Goal: Task Accomplishment & Management: Manage account settings

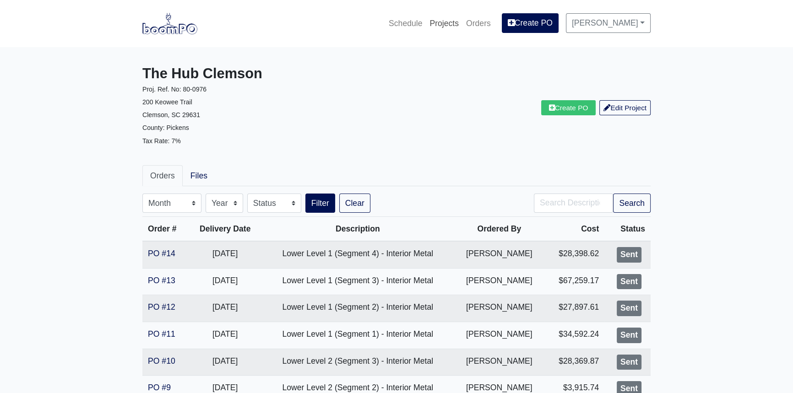
click at [463, 25] on link "Projects" at bounding box center [444, 23] width 37 height 20
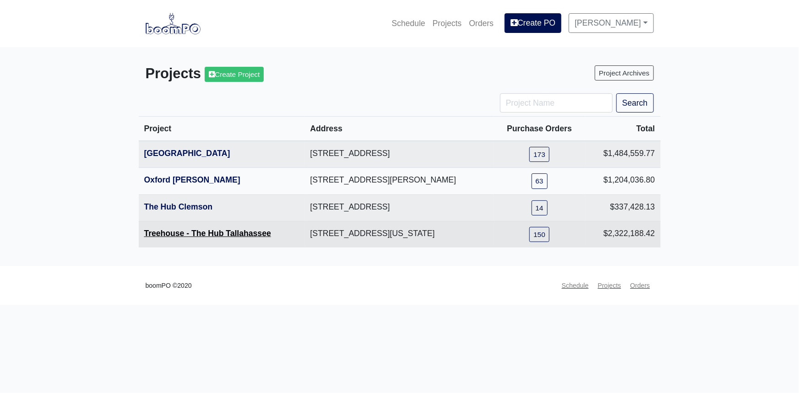
click at [196, 235] on link "Treehouse - The Hub Tallahassee" at bounding box center [207, 233] width 127 height 9
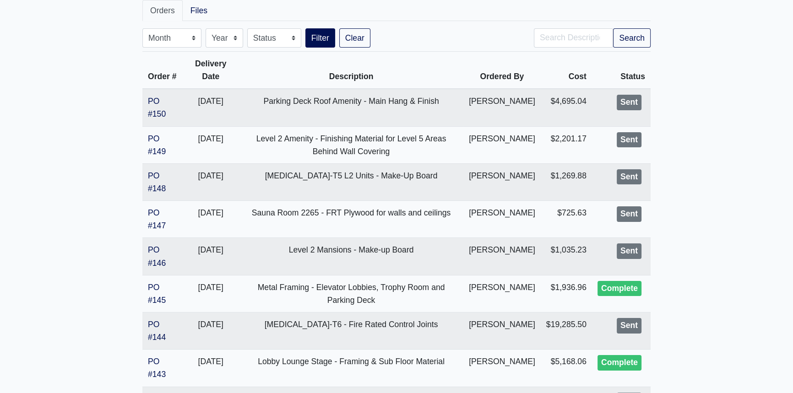
scroll to position [166, 0]
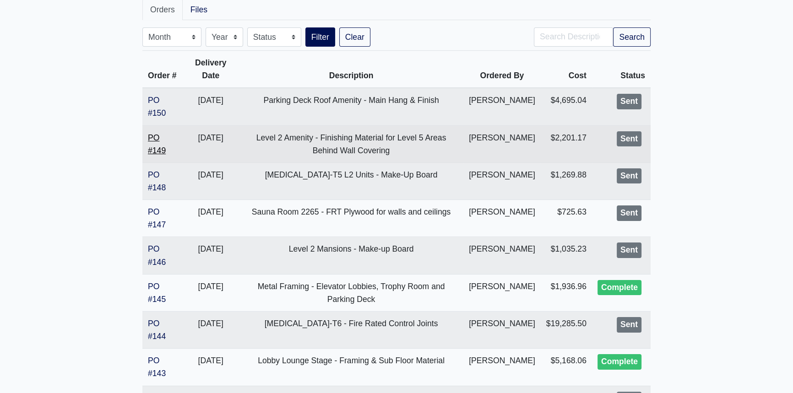
click at [158, 155] on link "PO #149" at bounding box center [157, 144] width 18 height 22
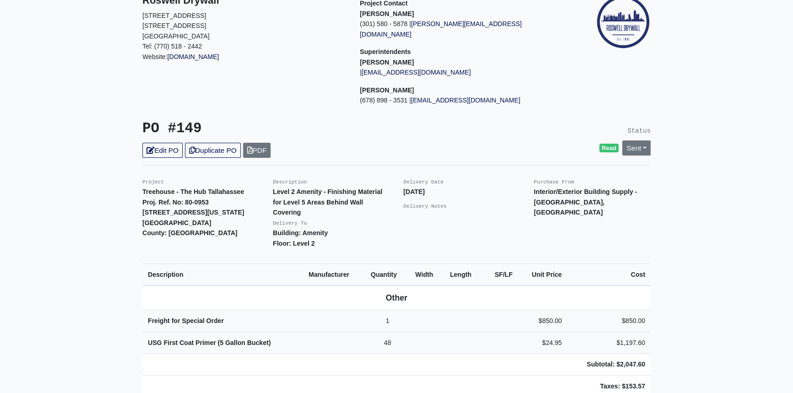
scroll to position [83, 0]
click at [177, 142] on link "Edit PO" at bounding box center [162, 149] width 40 height 15
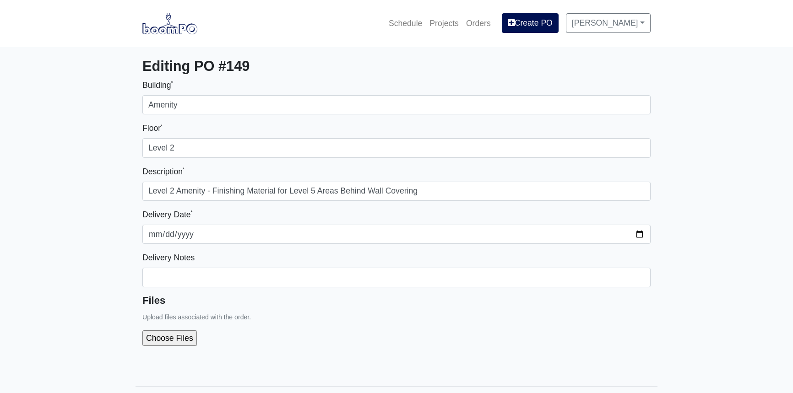
select select
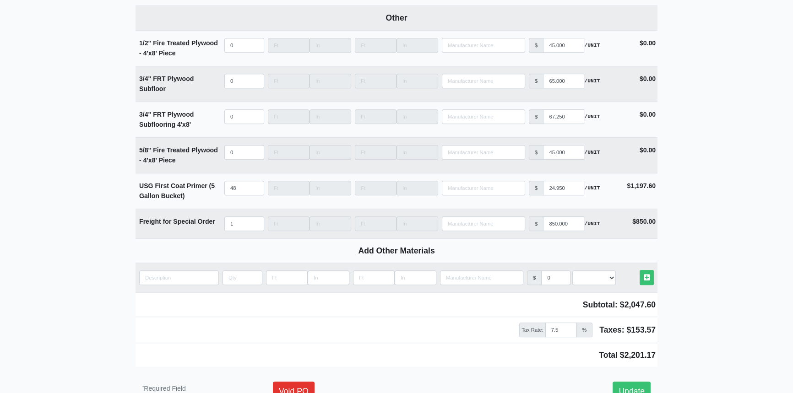
scroll to position [4988, 0]
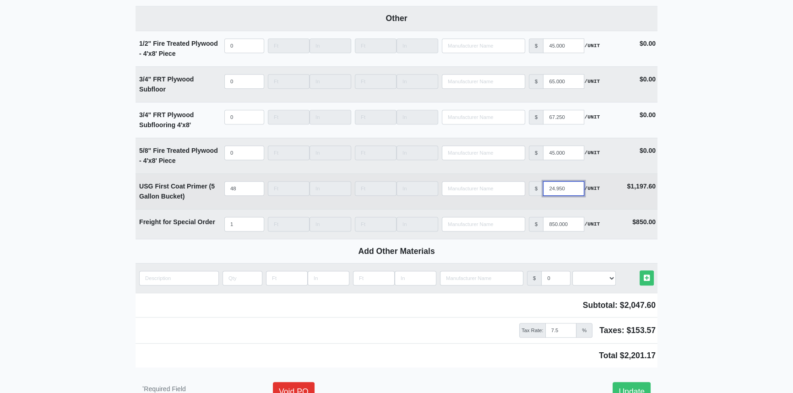
drag, startPoint x: 568, startPoint y: 170, endPoint x: 545, endPoint y: 169, distance: 22.5
click at [545, 181] on input "24.950" at bounding box center [563, 188] width 41 height 15
type input "5"
select select
type input "52"
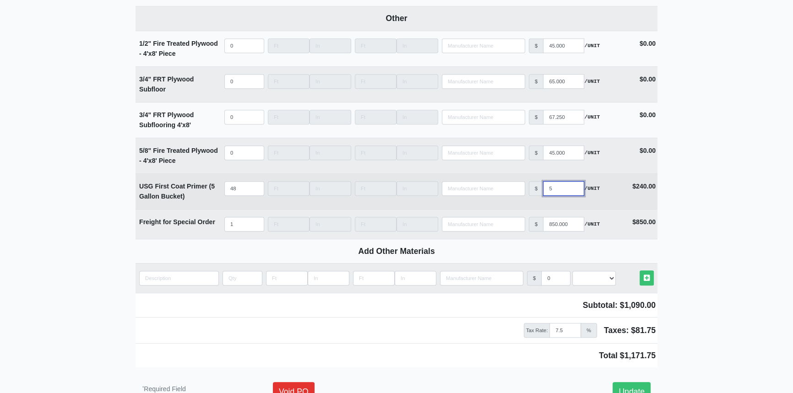
select select
type input "52.5"
select select
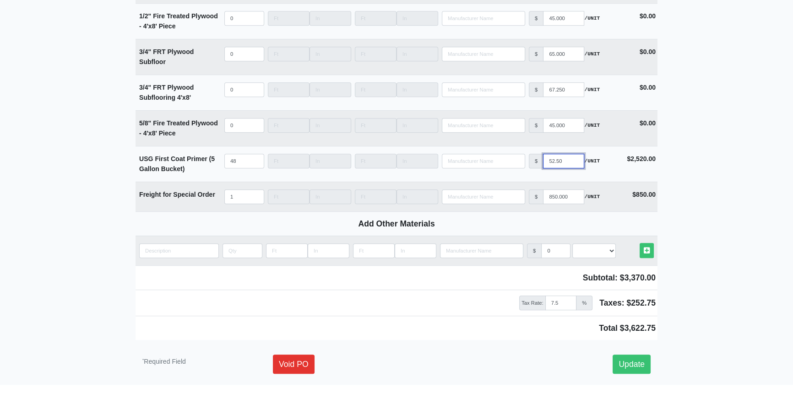
scroll to position [5030, 0]
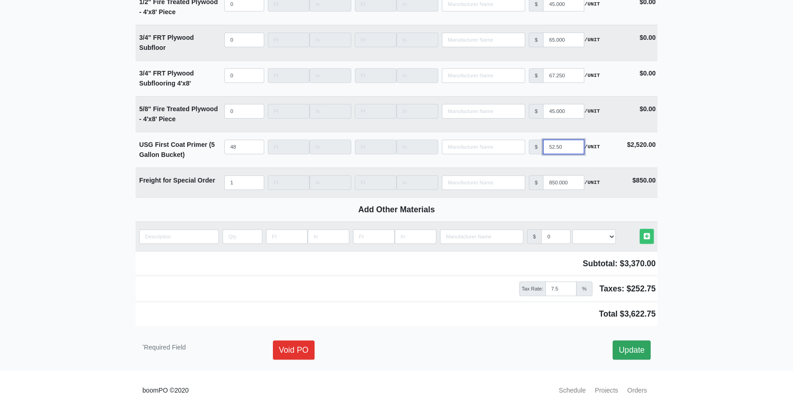
type input "52.50"
click at [633, 341] on link "Update" at bounding box center [632, 350] width 38 height 19
